Goal: Task Accomplishment & Management: Use online tool/utility

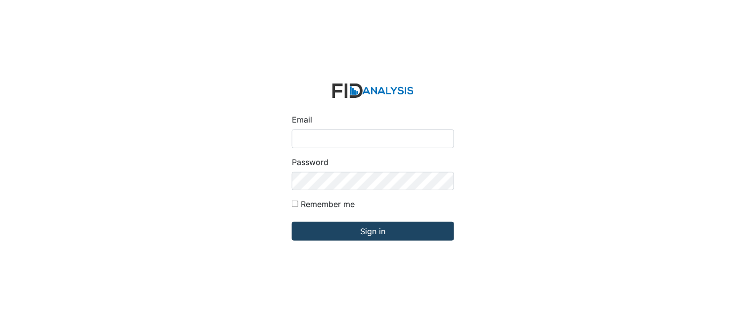
type input "[PERSON_NAME][EMAIL_ADDRESS][DOMAIN_NAME]"
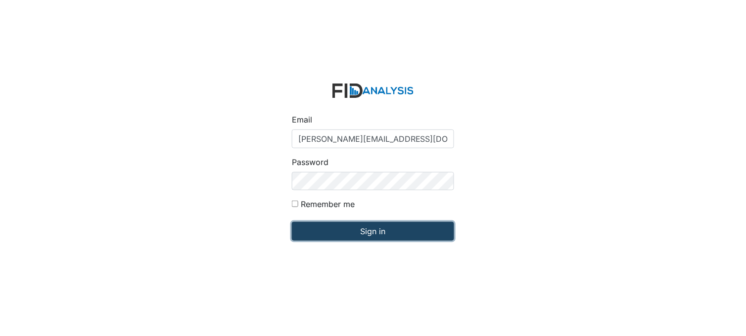
click at [372, 227] on input "Sign in" at bounding box center [373, 231] width 162 height 19
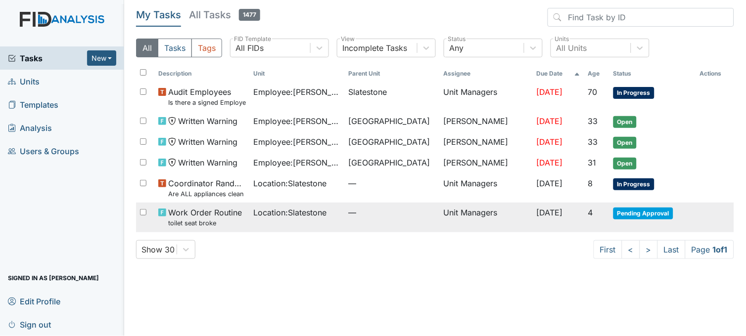
click at [330, 218] on div "Location : Slatestone" at bounding box center [297, 213] width 87 height 12
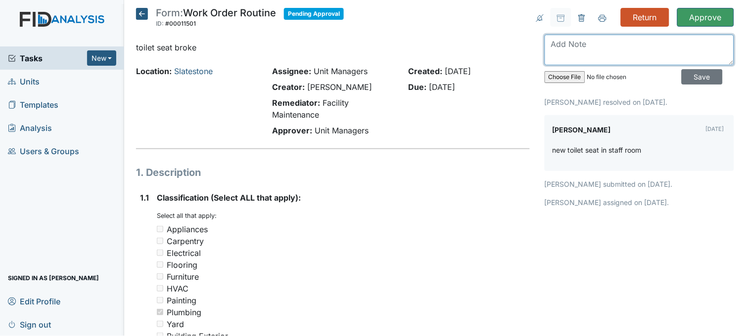
click at [566, 46] on textarea at bounding box center [639, 50] width 189 height 31
type textarea "Handicap bathroom toilet seat is broken"
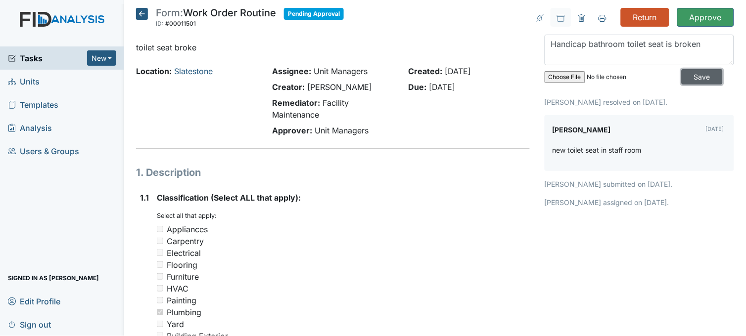
click at [701, 73] on input "Save" at bounding box center [702, 76] width 41 height 15
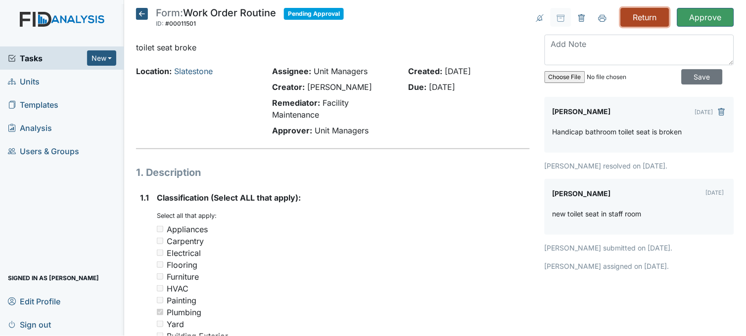
click at [624, 21] on input "Return" at bounding box center [645, 17] width 48 height 19
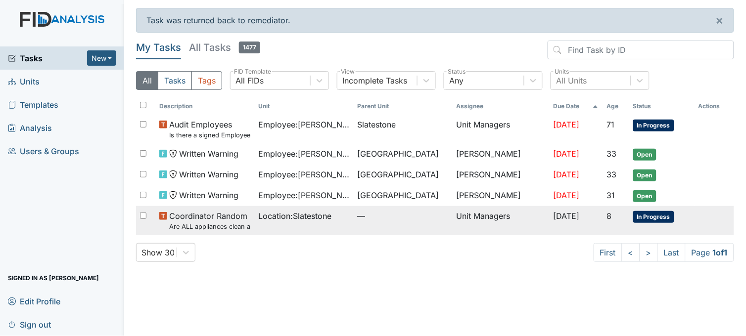
click at [281, 222] on span "Location : Slatestone" at bounding box center [294, 216] width 73 height 12
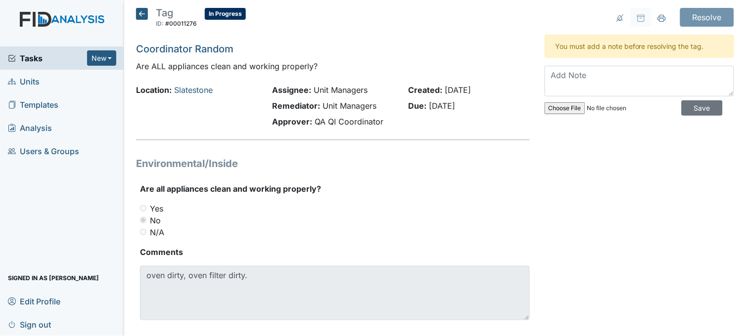
click at [141, 11] on icon at bounding box center [142, 14] width 12 height 12
